Goal: Task Accomplishment & Management: Use online tool/utility

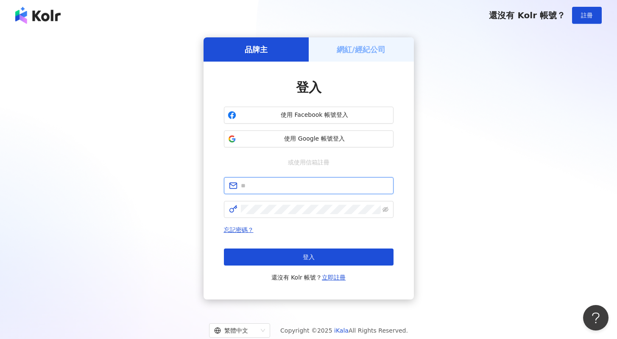
click at [308, 186] on input "text" at bounding box center [315, 185] width 148 height 9
click at [320, 143] on span "使用 Google 帳號登入" at bounding box center [315, 138] width 150 height 8
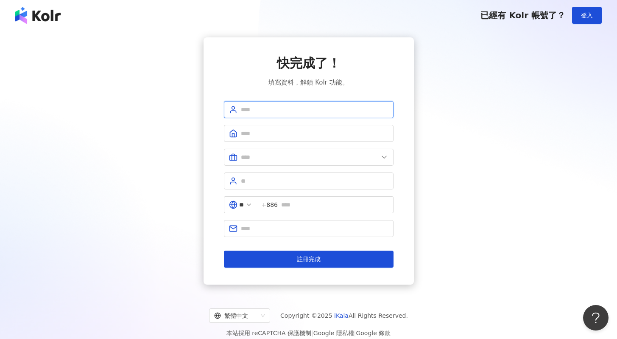
click at [327, 106] on input "text" at bounding box center [315, 109] width 148 height 9
click at [591, 13] on span "登入" at bounding box center [587, 15] width 12 height 7
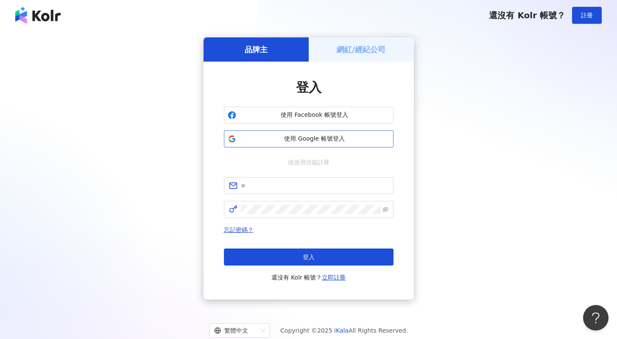
click at [315, 143] on button "使用 Google 帳號登入" at bounding box center [309, 138] width 170 height 17
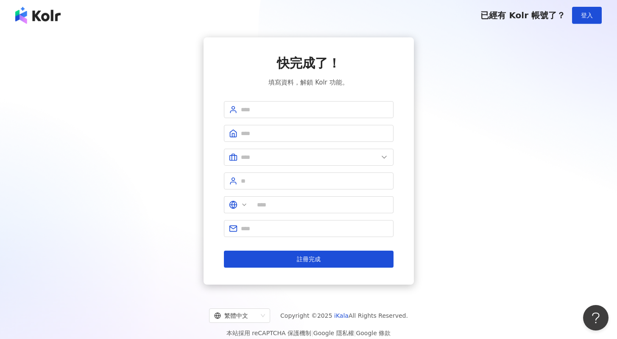
type input "**"
click at [331, 108] on input "text" at bounding box center [315, 109] width 148 height 9
type input "*"
type input "*****"
click at [256, 135] on input "text" at bounding box center [315, 133] width 148 height 9
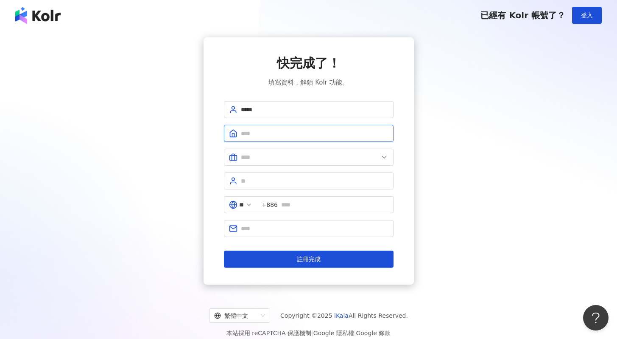
type input "****"
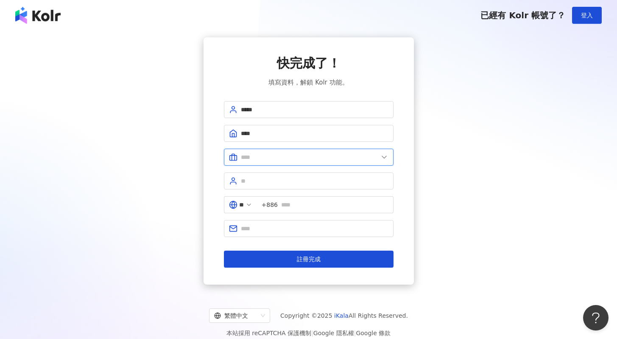
click at [284, 156] on input "text" at bounding box center [309, 156] width 137 height 9
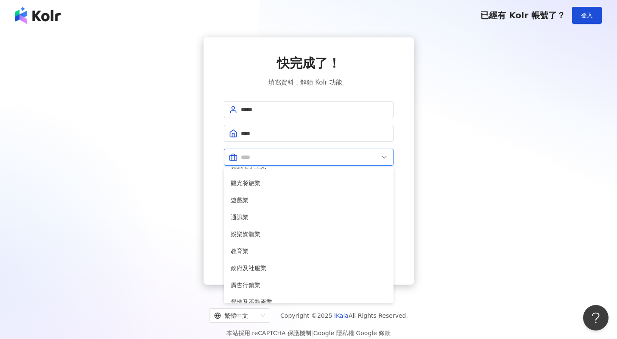
scroll to position [129, 0]
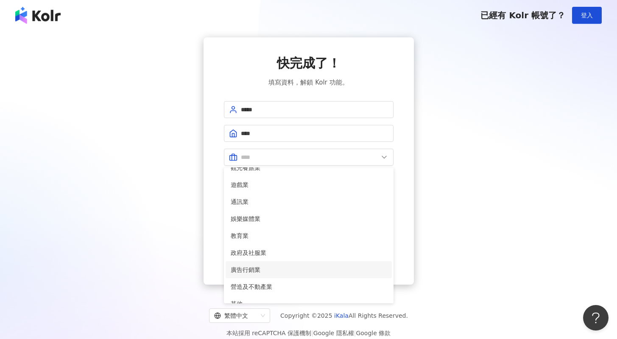
click at [278, 267] on span "廣告行銷業" at bounding box center [309, 269] width 156 height 9
type input "*****"
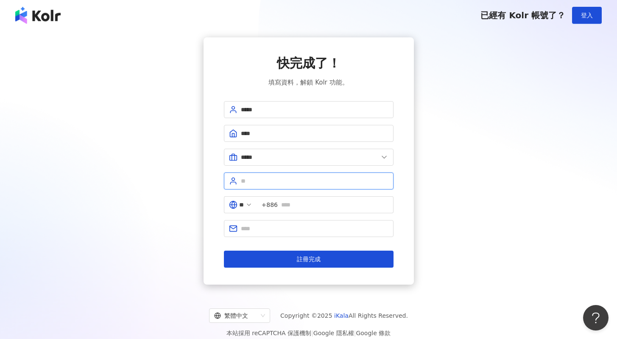
click at [283, 182] on input "text" at bounding box center [315, 180] width 148 height 9
type input "*"
type input "**"
click at [296, 202] on input "text" at bounding box center [334, 204] width 107 height 9
type input "*"
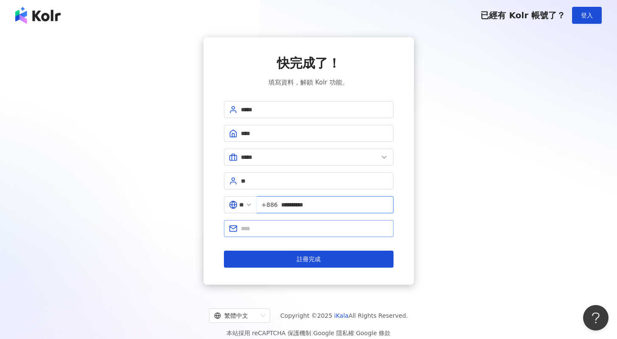
type input "**********"
click at [295, 235] on span at bounding box center [309, 228] width 170 height 17
type input "**********"
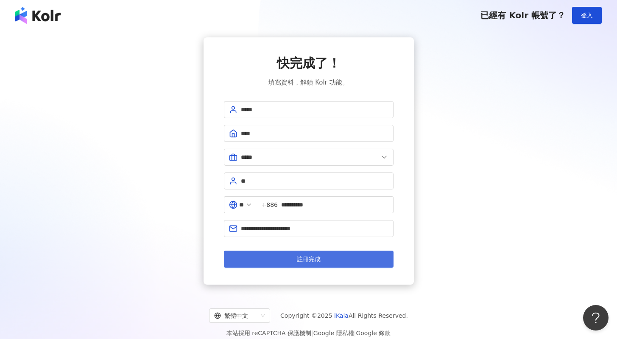
click at [330, 263] on button "註冊完成" at bounding box center [309, 258] width 170 height 17
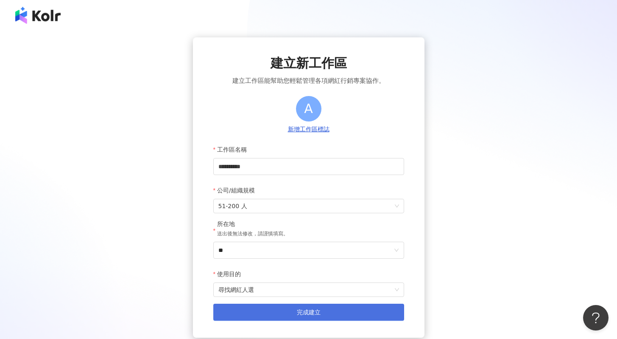
click at [338, 309] on button "完成建立" at bounding box center [308, 311] width 191 height 17
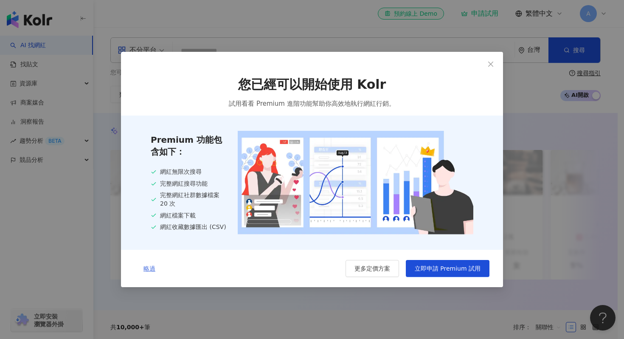
click at [143, 271] on button "略過" at bounding box center [149, 268] width 30 height 17
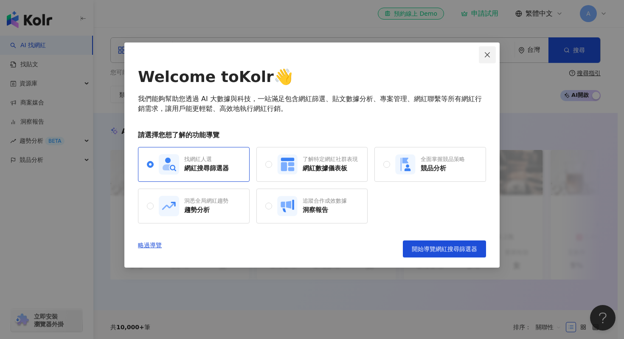
click at [487, 56] on icon "close" at bounding box center [487, 54] width 7 height 7
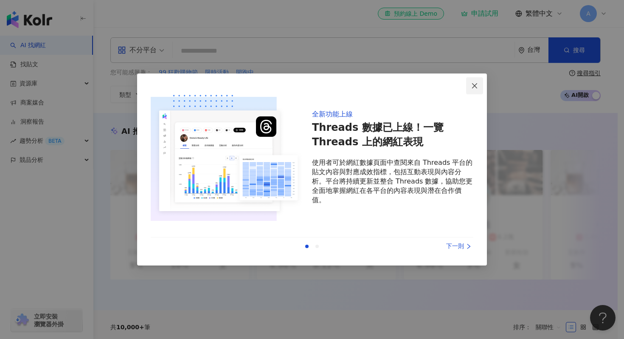
click at [471, 86] on icon "close" at bounding box center [474, 85] width 7 height 7
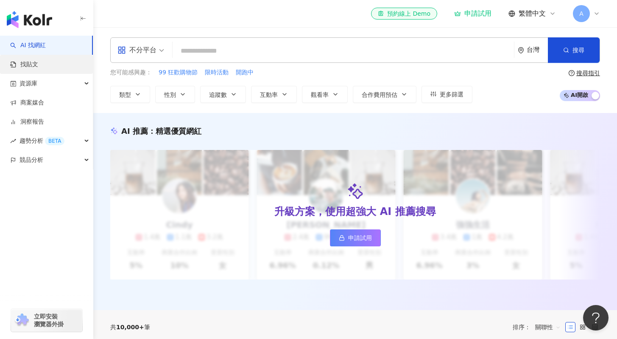
click at [38, 64] on link "找貼文" at bounding box center [24, 64] width 28 height 8
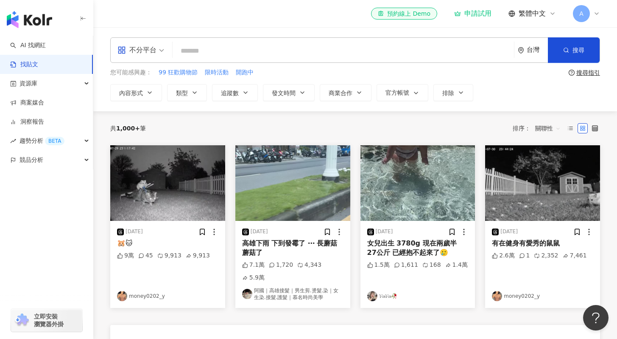
click at [582, 11] on span "A" at bounding box center [581, 13] width 4 height 9
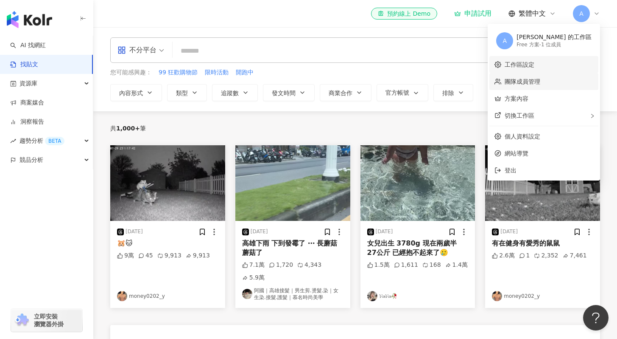
click at [540, 78] on link "團隊成員管理" at bounding box center [523, 81] width 36 height 7
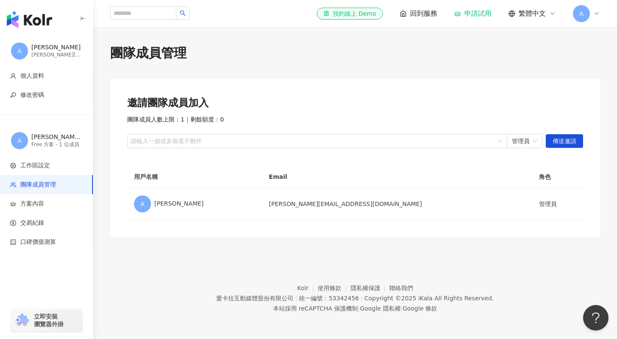
click at [584, 17] on span "A" at bounding box center [581, 13] width 17 height 17
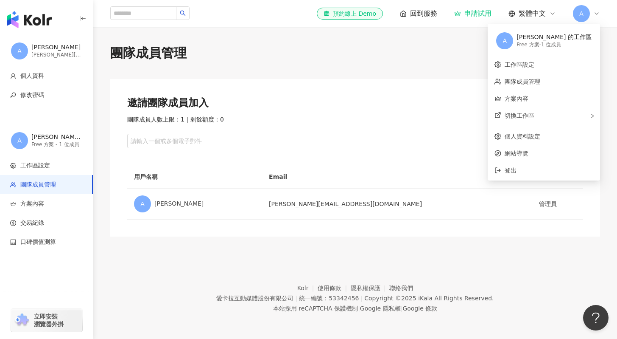
click at [405, 13] on icon at bounding box center [403, 13] width 7 height 7
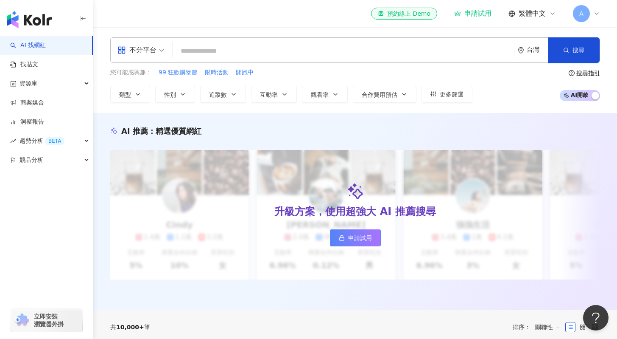
click at [576, 9] on span "A" at bounding box center [581, 13] width 17 height 17
click at [591, 13] on div "A" at bounding box center [586, 13] width 27 height 17
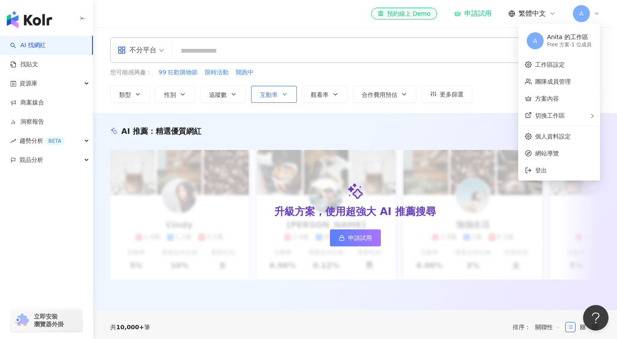
click at [281, 92] on icon "button" at bounding box center [284, 94] width 7 height 7
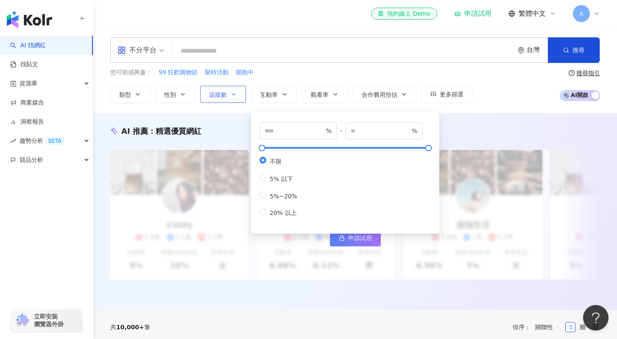
click at [218, 89] on button "追蹤數" at bounding box center [223, 94] width 46 height 17
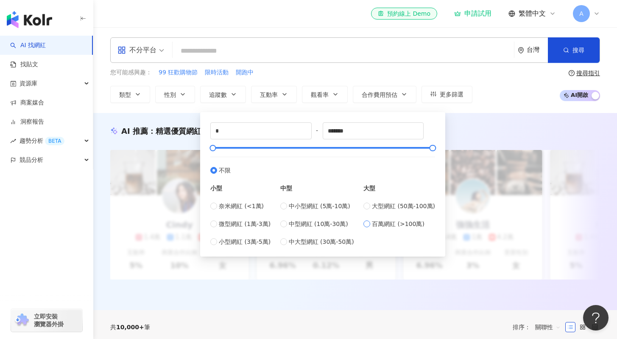
click at [385, 224] on span "百萬網紅 (>100萬)" at bounding box center [398, 223] width 53 height 9
type input "*******"
type input "*********"
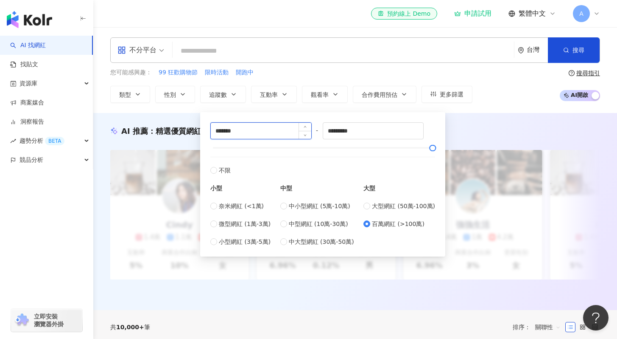
click at [221, 131] on input "*******" at bounding box center [261, 131] width 101 height 16
type input "******"
click at [503, 99] on div "您可能感興趣： 99 狂歡購物節 限時活動 開跑中 類型 性別 追蹤數 互動率 觀看率 合作費用預估 更多篩選 % - % 不限 5% 以下 5%~20% 2…" at bounding box center [355, 85] width 490 height 35
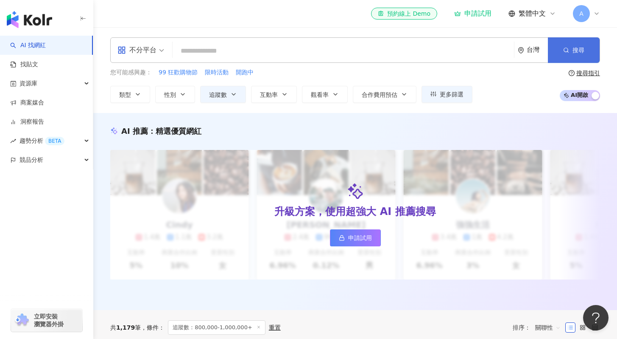
click at [567, 47] on span "button" at bounding box center [566, 50] width 6 height 7
click at [582, 17] on span "A" at bounding box center [581, 13] width 4 height 9
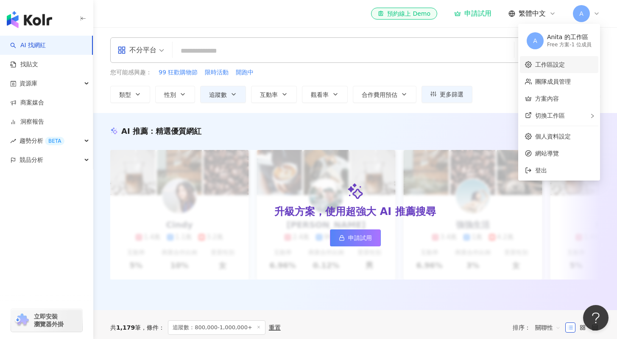
click at [565, 68] on link "工作區設定" at bounding box center [550, 64] width 30 height 7
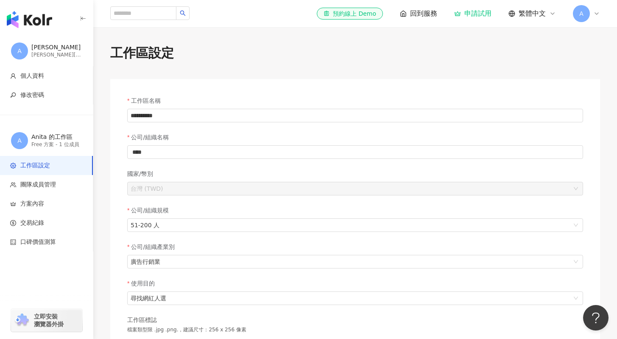
click at [585, 13] on span "A" at bounding box center [581, 13] width 17 height 17
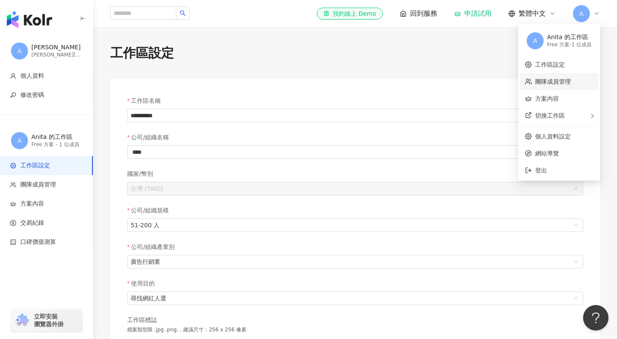
click at [560, 84] on link "團隊成員管理" at bounding box center [553, 81] width 36 height 7
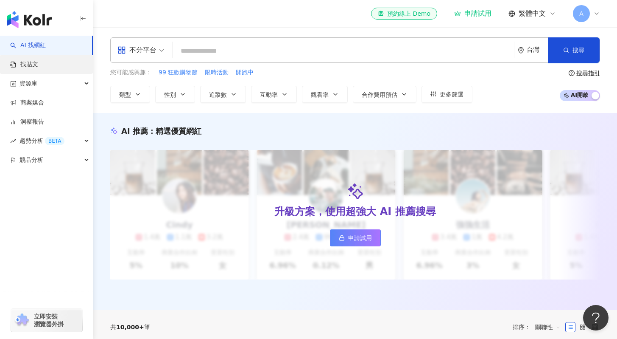
click at [38, 61] on link "找貼文" at bounding box center [24, 64] width 28 height 8
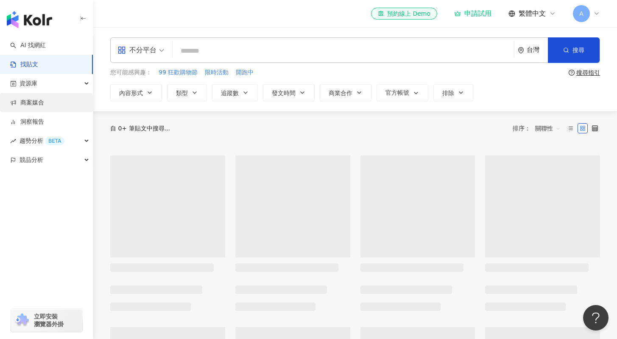
click at [40, 98] on link "商案媒合" at bounding box center [27, 102] width 34 height 8
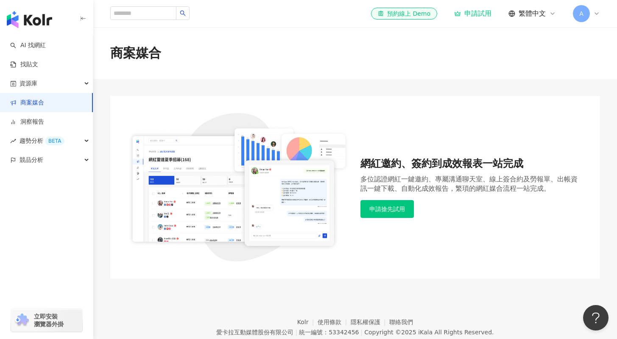
click at [596, 10] on icon at bounding box center [596, 13] width 7 height 7
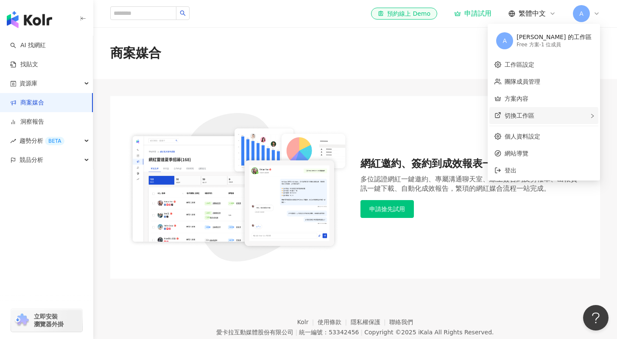
click at [572, 116] on div "切換工作區" at bounding box center [544, 115] width 109 height 17
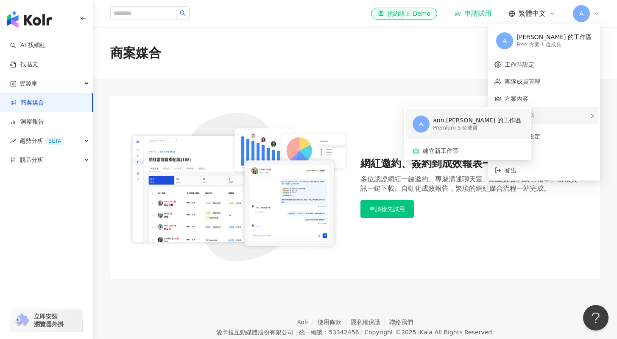
click at [476, 120] on div "ann.lin 的工作區" at bounding box center [477, 120] width 88 height 8
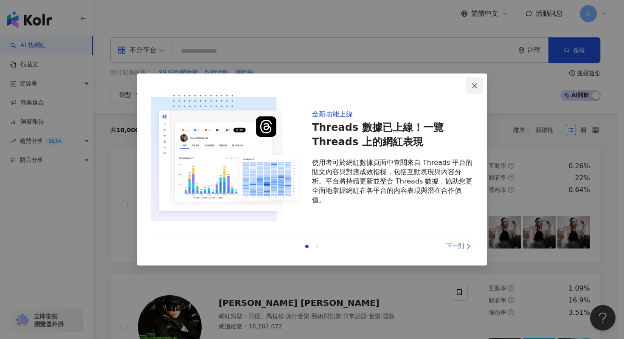
click at [477, 89] on icon "close" at bounding box center [474, 85] width 7 height 7
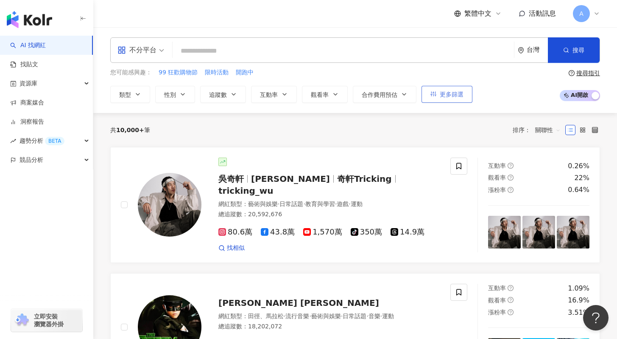
click at [450, 100] on button "更多篩選" at bounding box center [447, 94] width 51 height 17
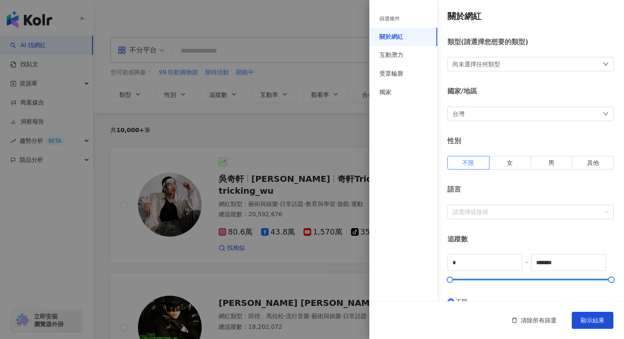
click at [298, 150] on div at bounding box center [312, 169] width 624 height 339
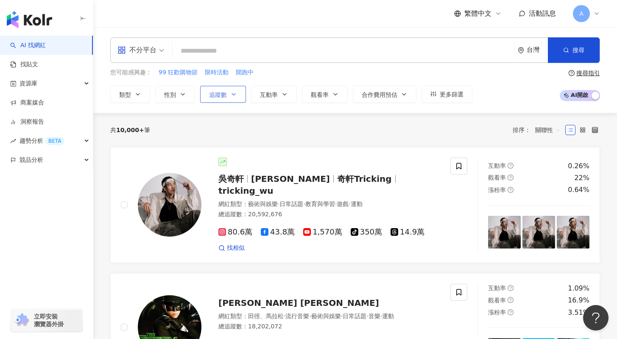
click at [228, 94] on button "追蹤數" at bounding box center [223, 94] width 46 height 17
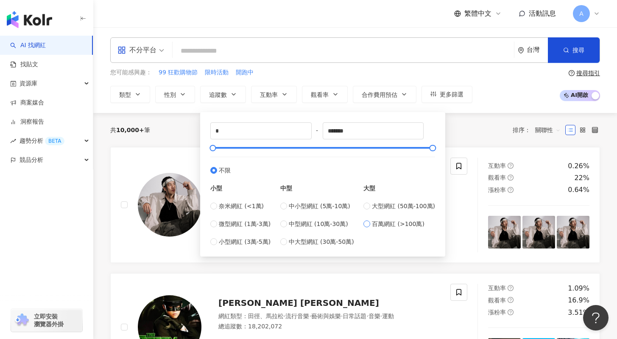
click at [395, 225] on span "百萬網紅 (>100萬)" at bounding box center [398, 223] width 53 height 9
type input "*******"
type input "*********"
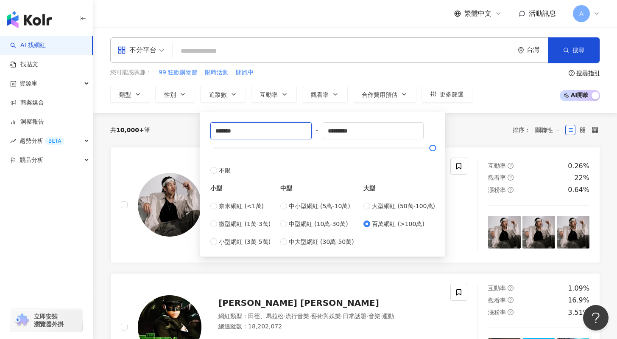
drag, startPoint x: 221, startPoint y: 131, endPoint x: 191, endPoint y: 131, distance: 29.7
click at [205, 131] on div "******* - ********* 不限 小型 奈米網紅 (<1萬) 微型網紅 (1萬-3萬) 小型網紅 (3萬-5萬) 中型 中小型網紅 (5萬-10萬…" at bounding box center [322, 184] width 245 height 144
type input "******"
click at [488, 96] on div "您可能感興趣： 99 狂歡購物節 限時活動 開跑中 類型 性別 追蹤數 互動率 觀看率 合作費用預估 更多篩選 篩選條件 關於網紅 互動潛力 受眾輪廓 獨家 …" at bounding box center [355, 85] width 490 height 35
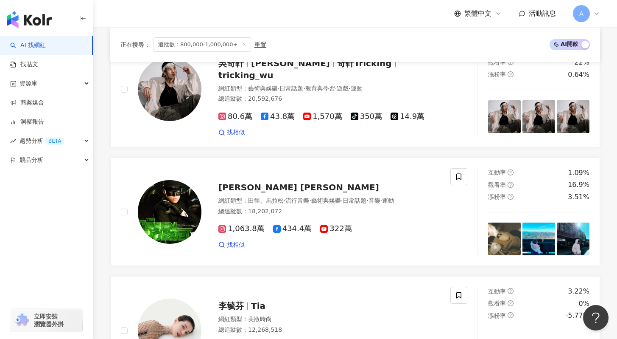
scroll to position [106, 0]
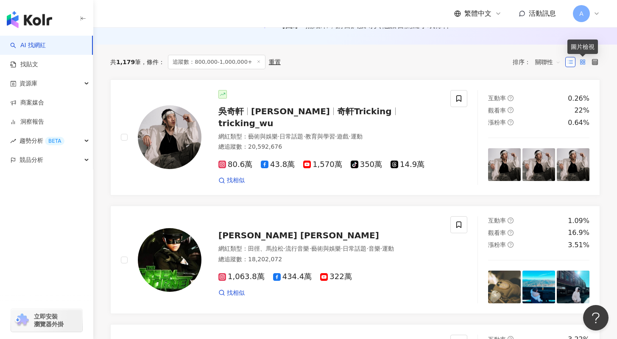
click at [580, 61] on icon at bounding box center [583, 62] width 6 height 6
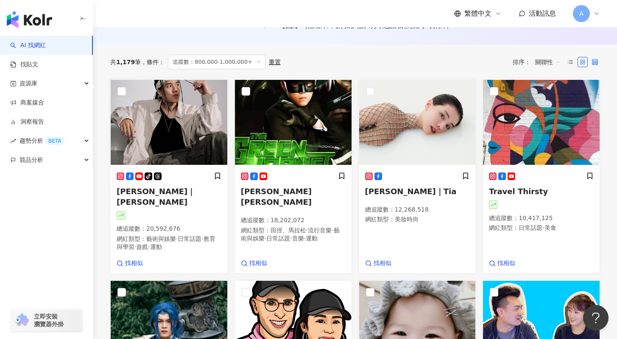
click at [599, 63] on label at bounding box center [595, 62] width 10 height 10
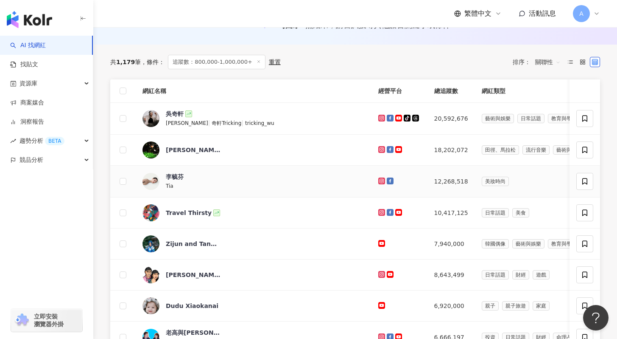
scroll to position [116, 0]
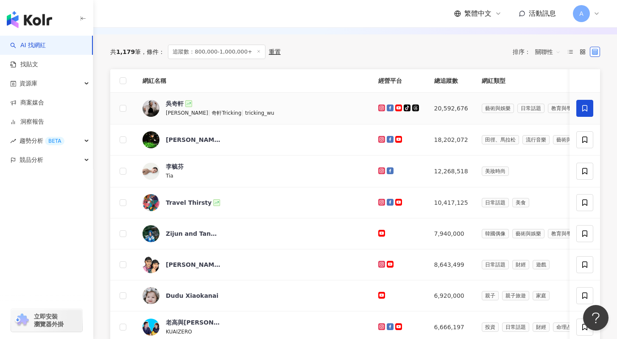
click at [582, 114] on span at bounding box center [585, 108] width 17 height 17
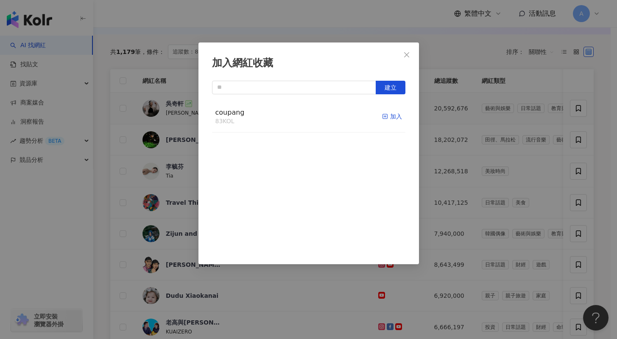
click at [388, 119] on div "加入" at bounding box center [392, 116] width 20 height 9
click at [237, 110] on span "coupang" at bounding box center [229, 112] width 29 height 8
click at [406, 53] on icon "close" at bounding box center [406, 54] width 7 height 7
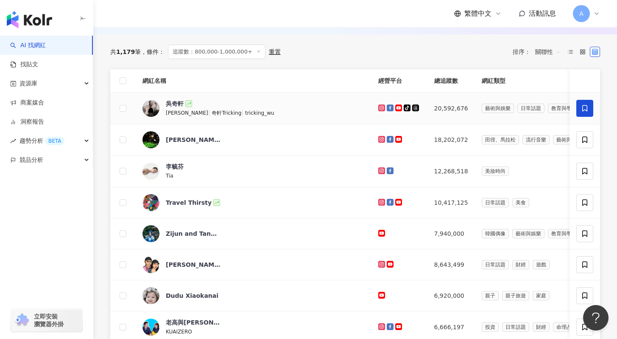
click at [583, 106] on icon at bounding box center [584, 108] width 5 height 6
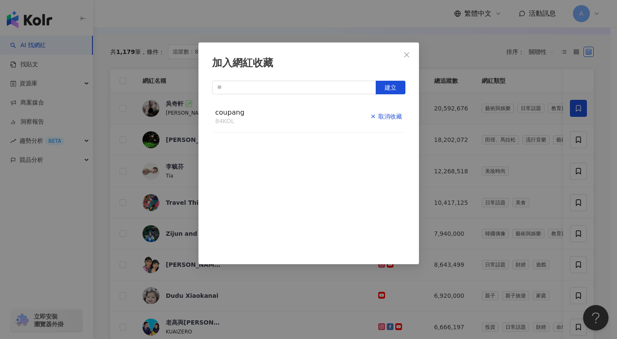
click at [379, 118] on div "取消收藏" at bounding box center [386, 116] width 32 height 9
click at [223, 113] on span "coupang" at bounding box center [229, 112] width 29 height 8
click at [409, 55] on icon "close" at bounding box center [406, 54] width 7 height 7
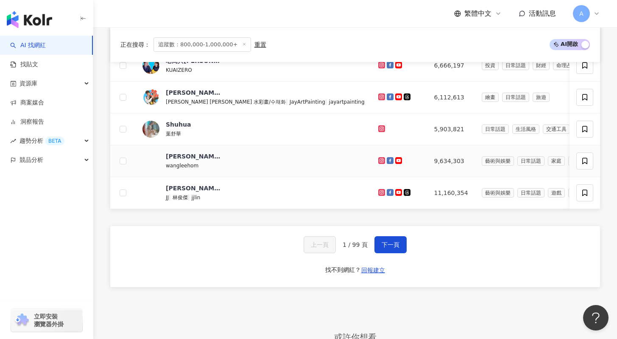
scroll to position [378, 0]
click at [396, 247] on span "下一頁" at bounding box center [391, 244] width 18 height 7
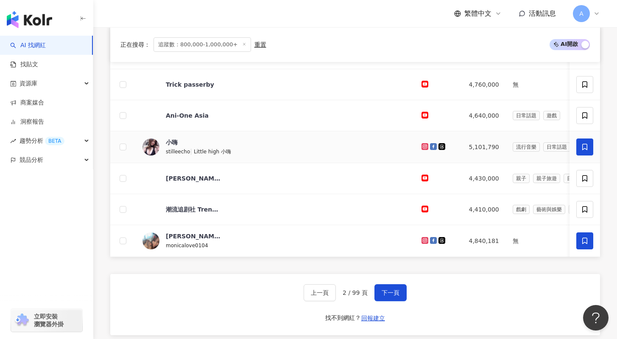
scroll to position [354, 0]
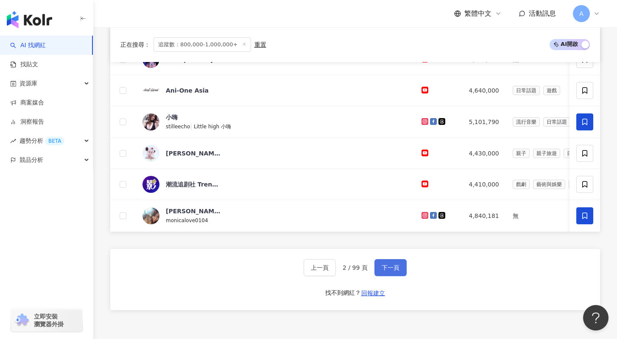
click at [399, 274] on button "下一頁" at bounding box center [391, 267] width 32 height 17
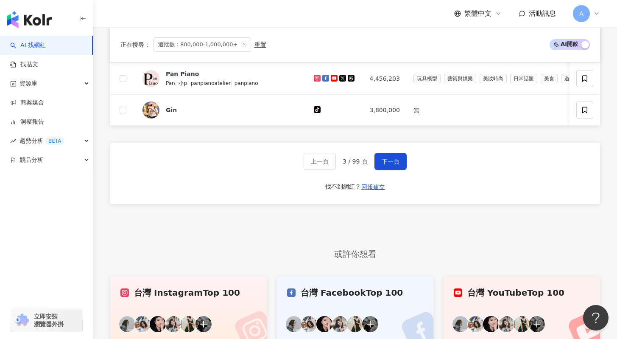
scroll to position [512, 0]
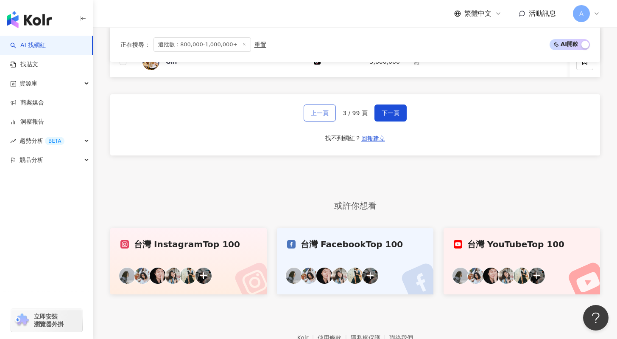
click at [319, 116] on span "上一頁" at bounding box center [320, 112] width 18 height 7
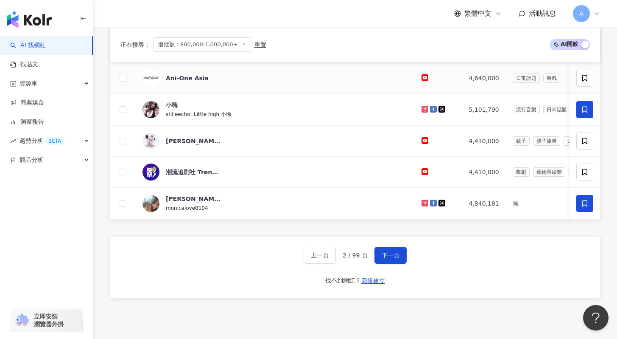
scroll to position [433, 0]
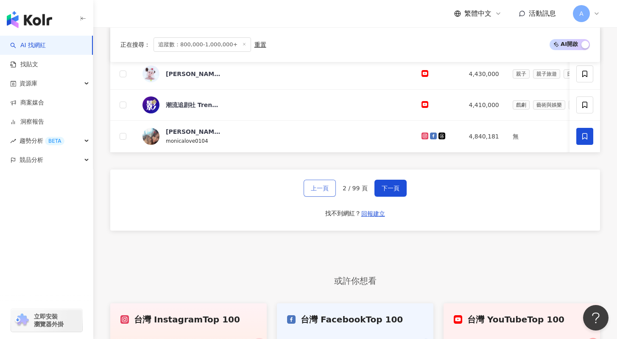
click at [327, 191] on span "上一頁" at bounding box center [320, 188] width 18 height 7
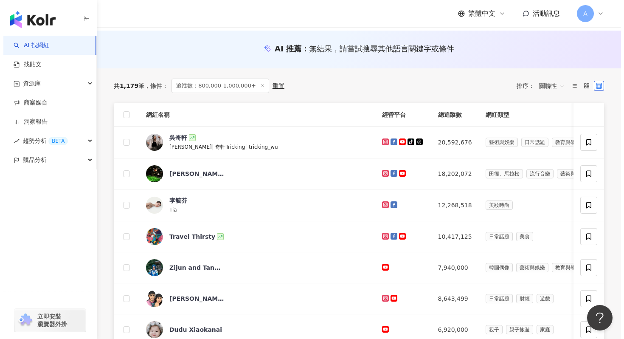
scroll to position [0, 0]
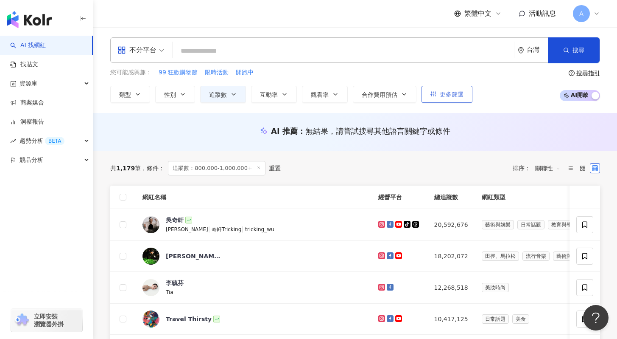
click at [441, 99] on button "更多篩選" at bounding box center [447, 94] width 51 height 17
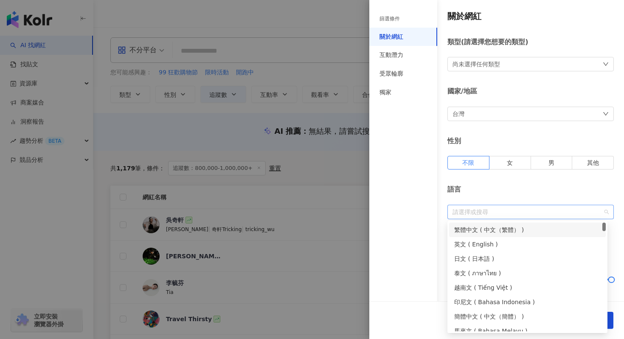
click at [508, 213] on div at bounding box center [526, 211] width 154 height 6
click at [506, 227] on div "繁體中文 ( 中文（繁體） )" at bounding box center [527, 229] width 146 height 9
click at [325, 16] on div at bounding box center [312, 169] width 624 height 339
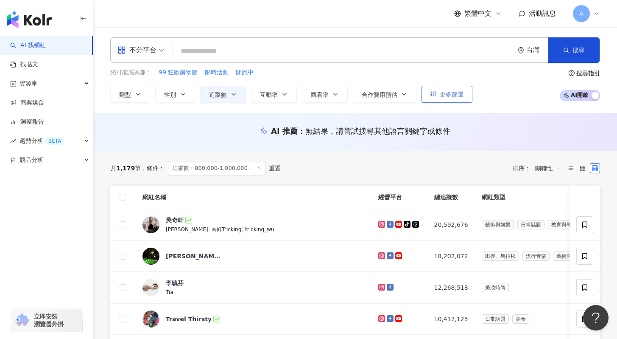
click at [445, 98] on button "更多篩選" at bounding box center [447, 94] width 51 height 17
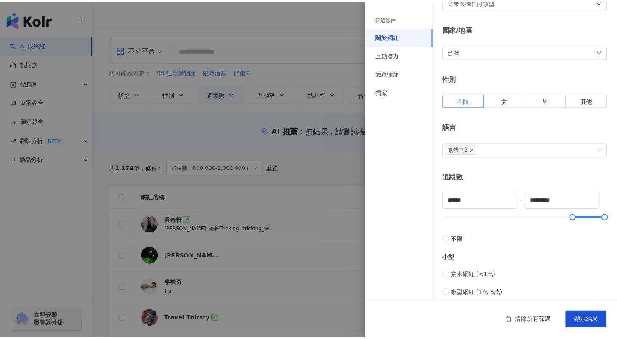
scroll to position [95, 0]
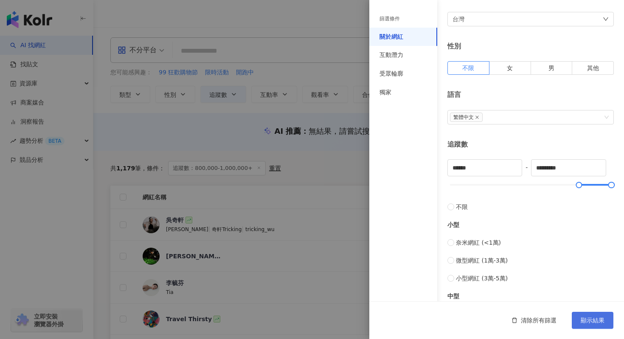
click at [598, 317] on span "顯示結果" at bounding box center [592, 319] width 24 height 7
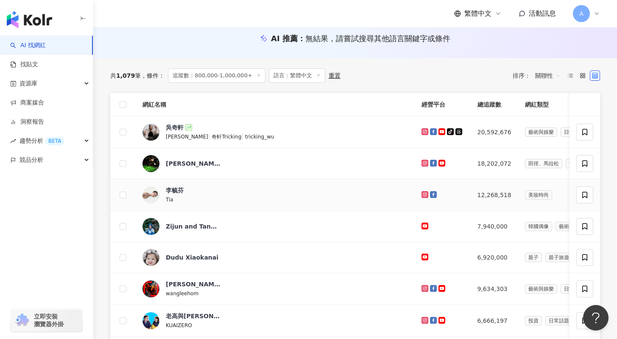
scroll to position [91, 0]
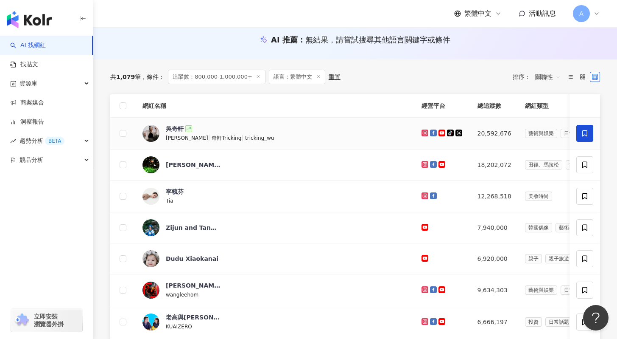
click at [584, 133] on icon at bounding box center [585, 133] width 8 height 8
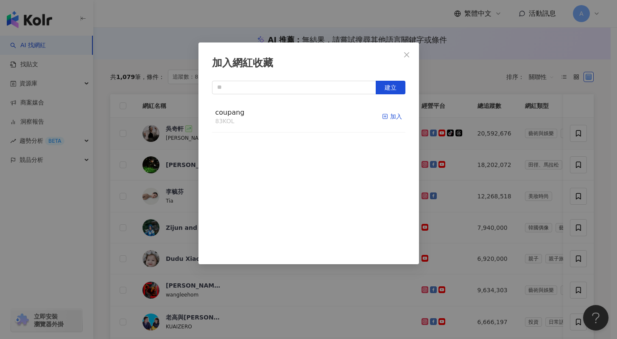
click at [384, 116] on line "button" at bounding box center [385, 116] width 2 height 0
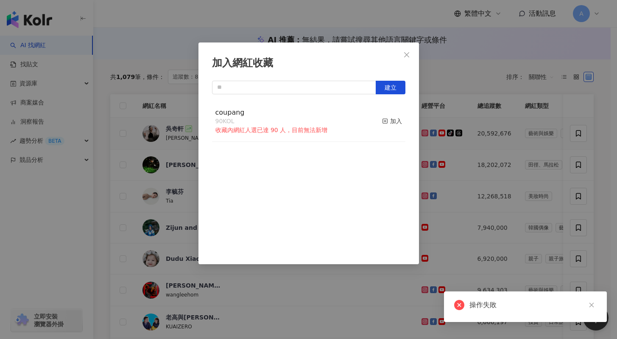
click at [381, 164] on div "coupang 90 KOL 收藏內網紅人選已達 90 人，目前無法新增 加入" at bounding box center [308, 177] width 193 height 153
click at [397, 87] on button "建立" at bounding box center [391, 88] width 30 height 14
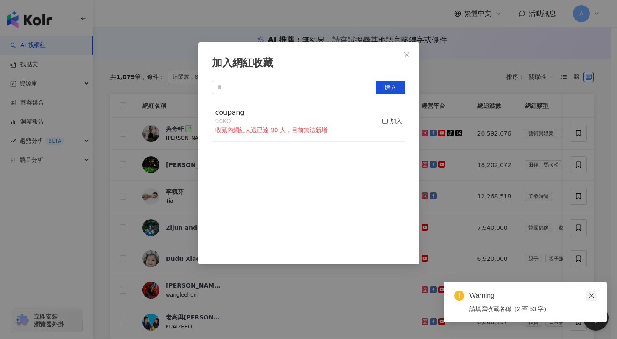
click at [592, 294] on icon "close" at bounding box center [592, 295] width 6 height 6
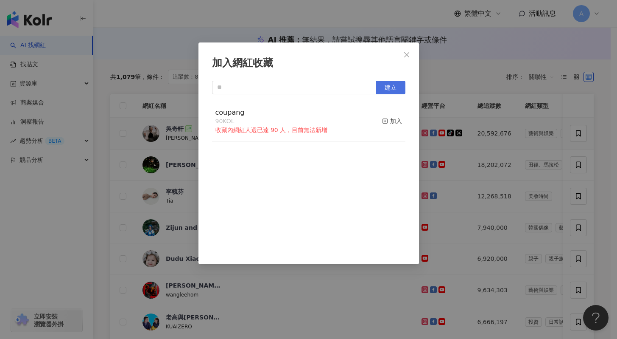
click at [395, 83] on button "建立" at bounding box center [391, 88] width 30 height 14
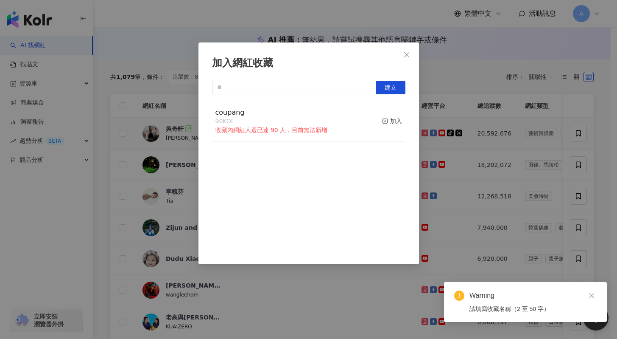
click at [359, 168] on div "coupang 90 KOL 收藏內網紅人選已達 90 人，目前無法新增 加入" at bounding box center [308, 177] width 193 height 153
click at [311, 92] on input "text" at bounding box center [294, 88] width 164 height 14
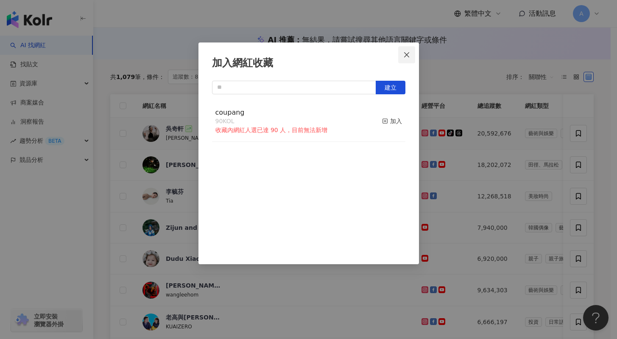
click at [402, 56] on span "Close" at bounding box center [406, 54] width 17 height 7
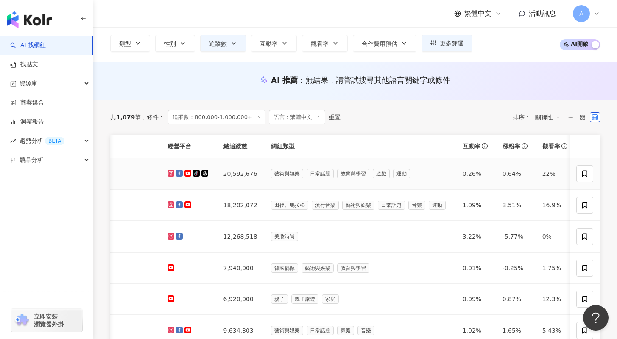
scroll to position [0, 259]
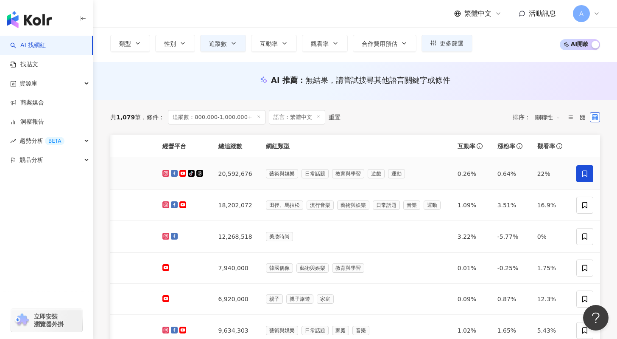
click at [588, 173] on icon at bounding box center [585, 174] width 8 height 8
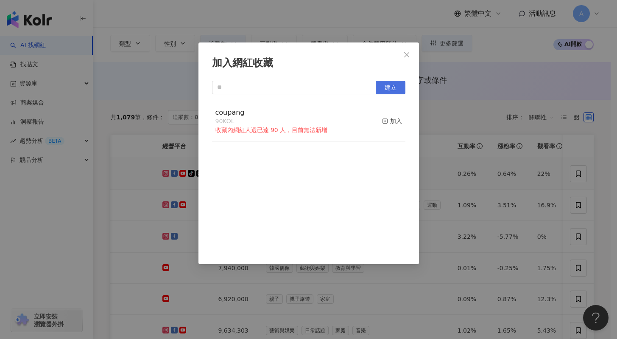
click at [397, 92] on button "建立" at bounding box center [391, 88] width 30 height 14
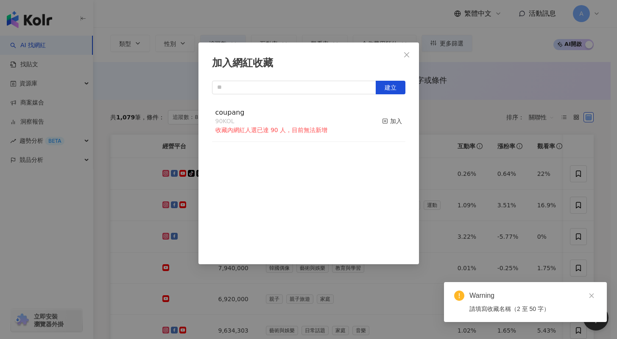
click at [519, 297] on div "Warning" at bounding box center [533, 295] width 127 height 10
click at [594, 295] on icon "close" at bounding box center [592, 295] width 6 height 6
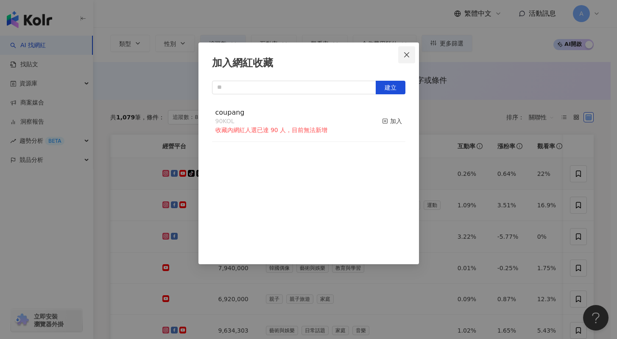
click at [405, 53] on icon "close" at bounding box center [406, 54] width 7 height 7
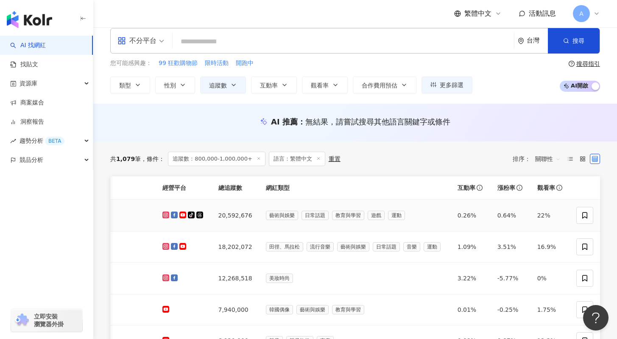
scroll to position [41, 0]
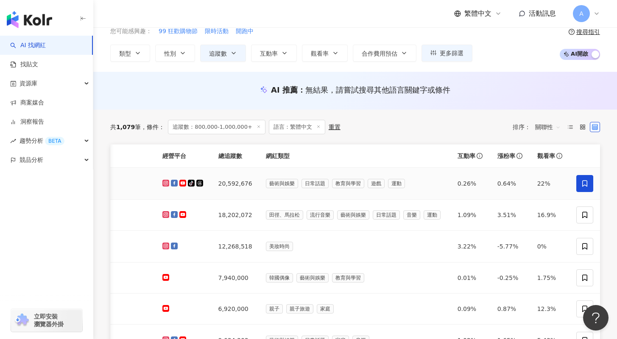
click at [582, 185] on icon at bounding box center [584, 183] width 5 height 6
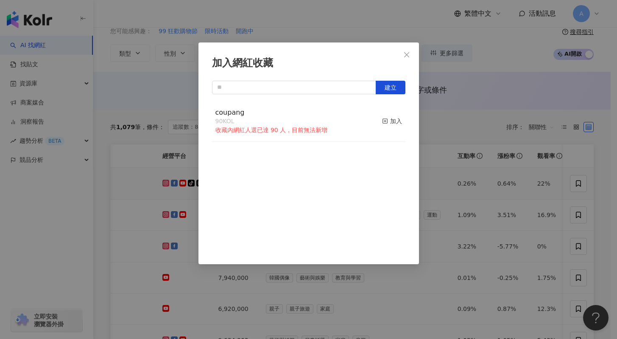
click at [361, 149] on div "coupang 90 KOL 收藏內網紅人選已達 90 人，目前無法新增 加入" at bounding box center [308, 177] width 193 height 153
click at [405, 55] on icon "close" at bounding box center [406, 54] width 7 height 7
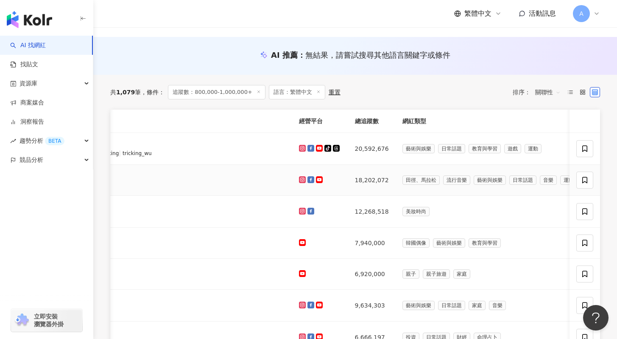
scroll to position [0, 259]
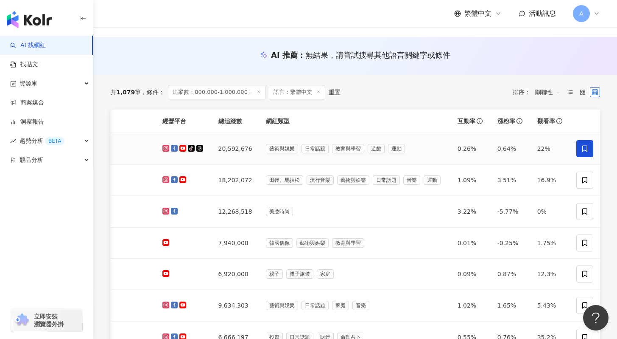
click at [582, 149] on icon at bounding box center [585, 149] width 8 height 8
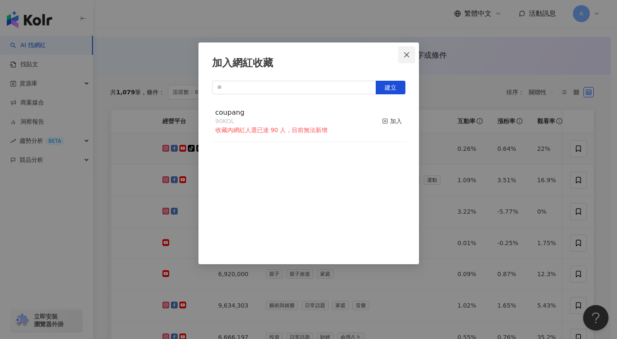
click at [408, 53] on icon "close" at bounding box center [406, 54] width 5 height 5
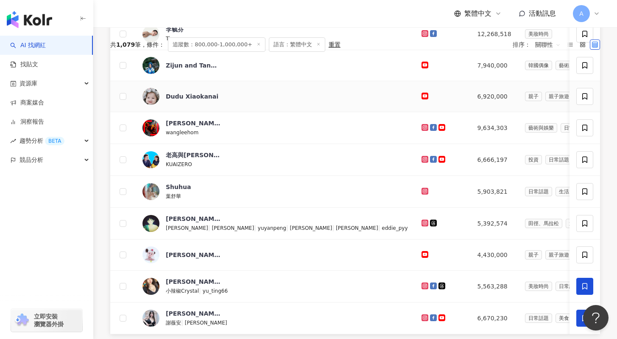
scroll to position [306, 0]
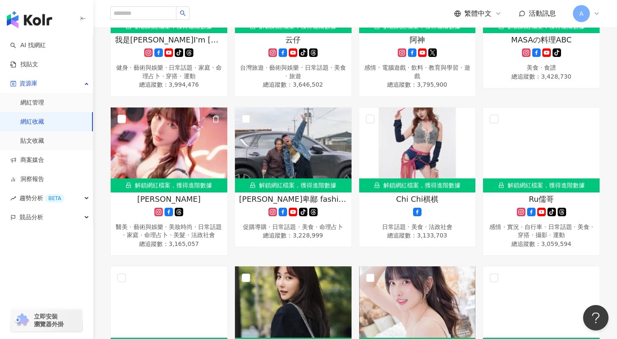
scroll to position [2834, 0]
